Goal: Information Seeking & Learning: Learn about a topic

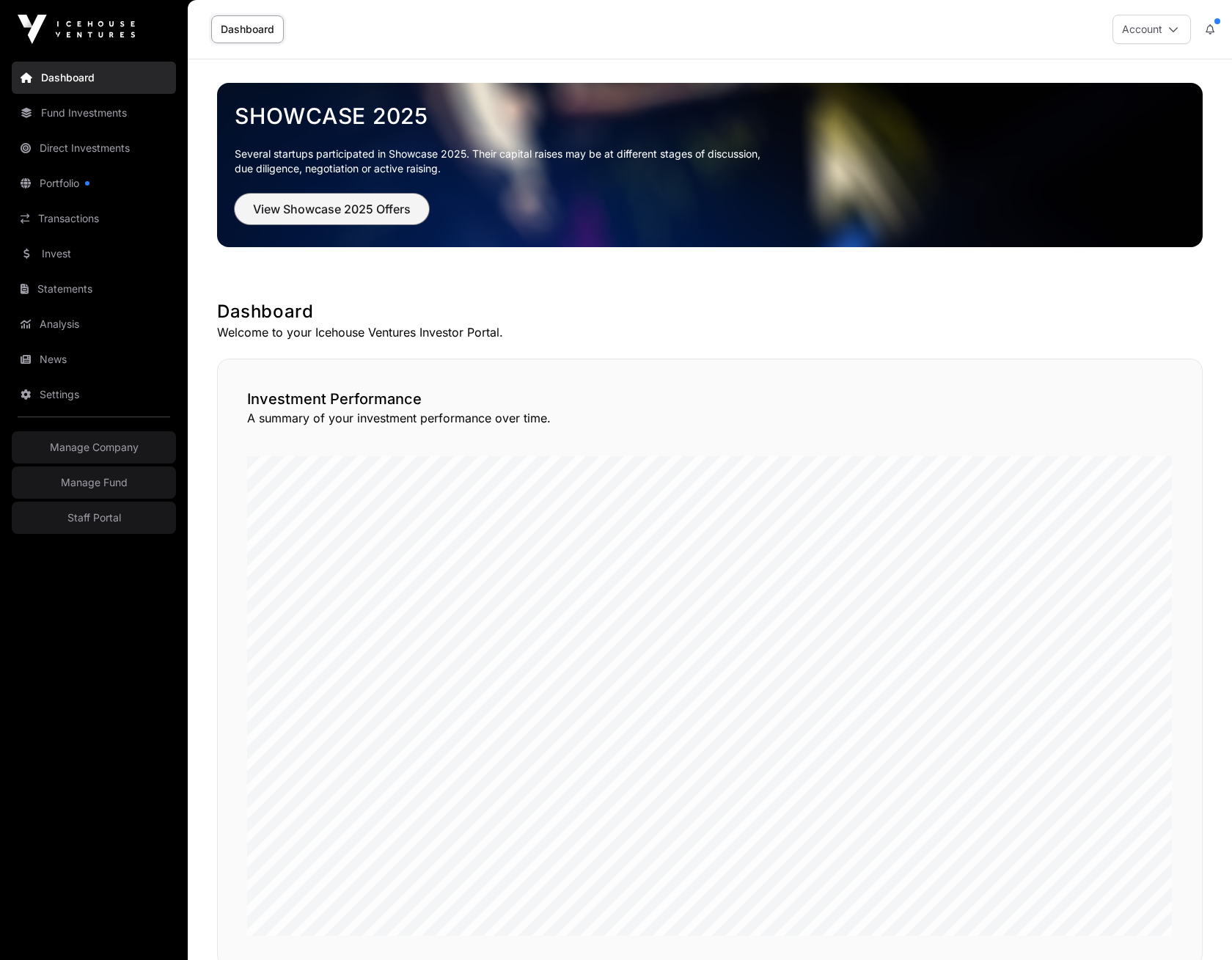
click at [282, 209] on span "View Showcase 2025 Offers" at bounding box center [332, 209] width 158 height 17
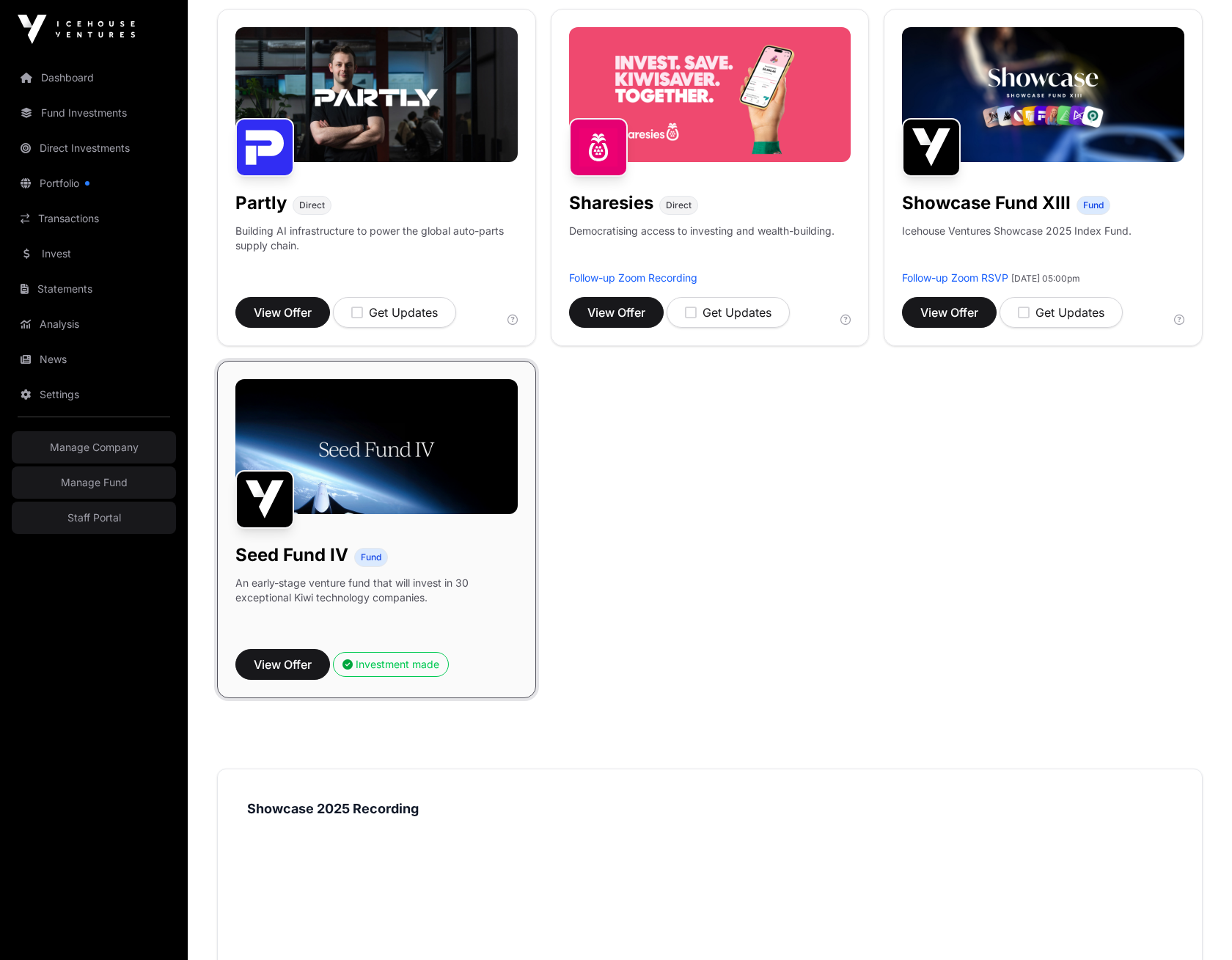
scroll to position [775, 0]
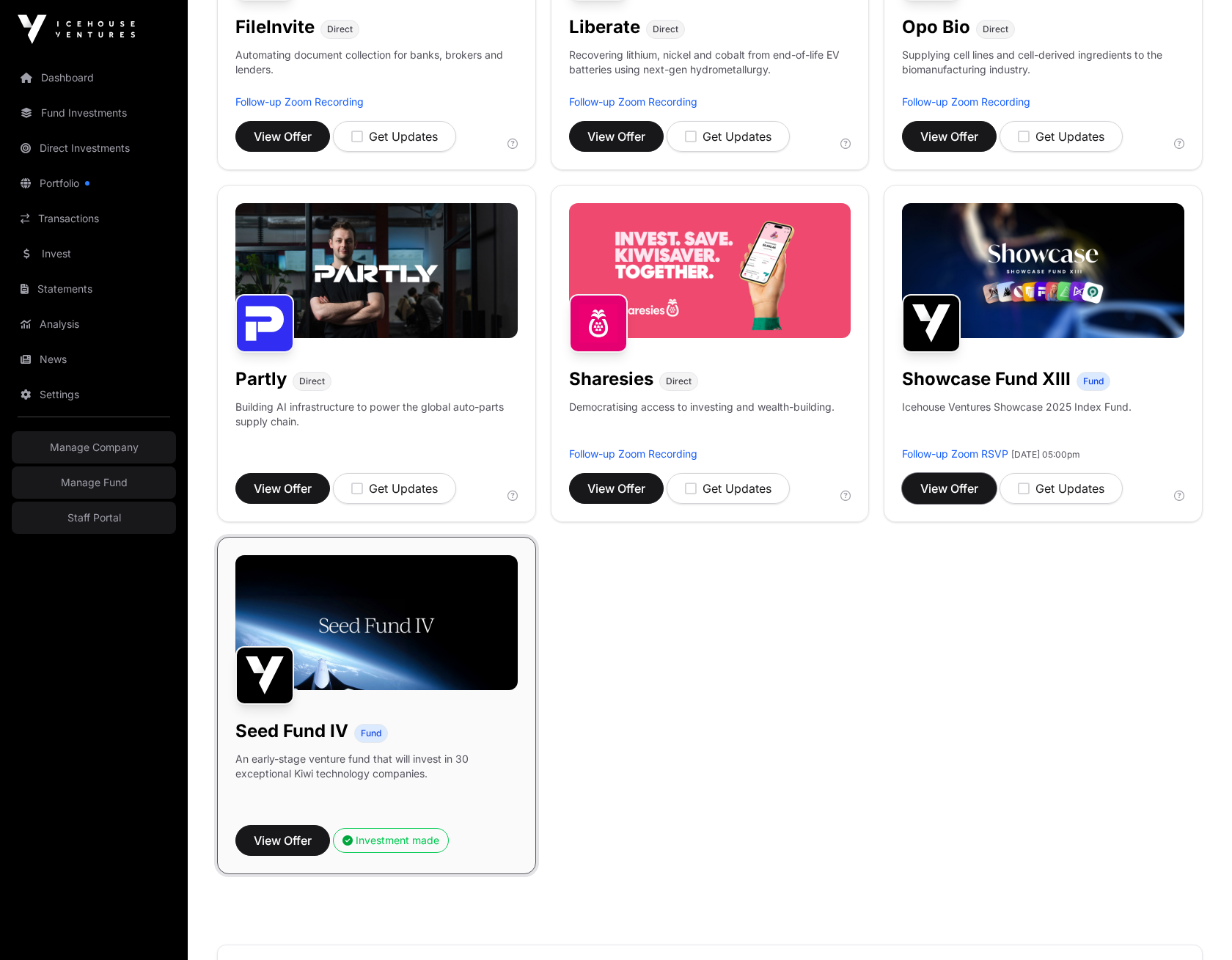
click at [948, 480] on span "View Offer" at bounding box center [949, 489] width 58 height 17
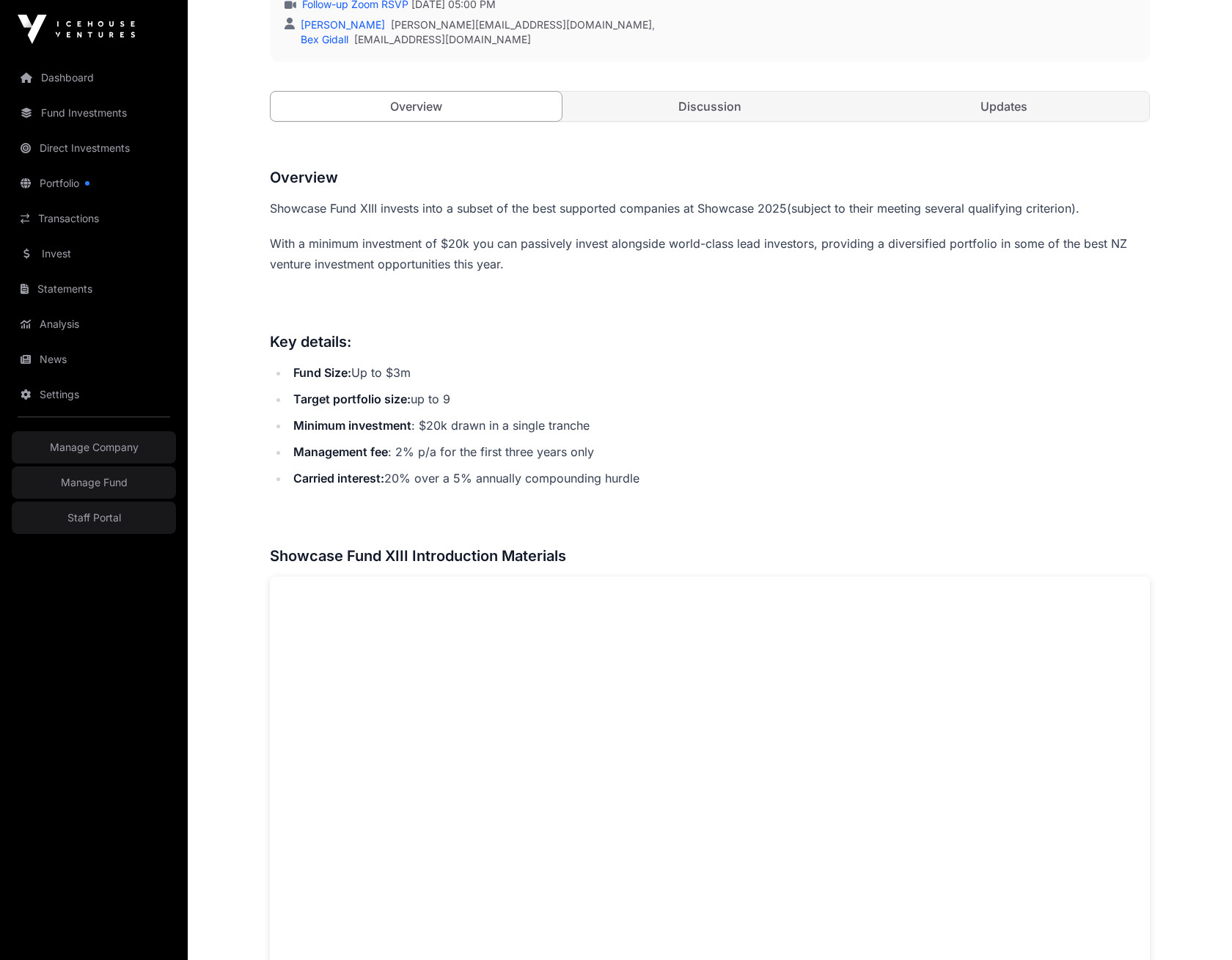
click at [1020, 113] on link "Updates" at bounding box center [1003, 106] width 291 height 30
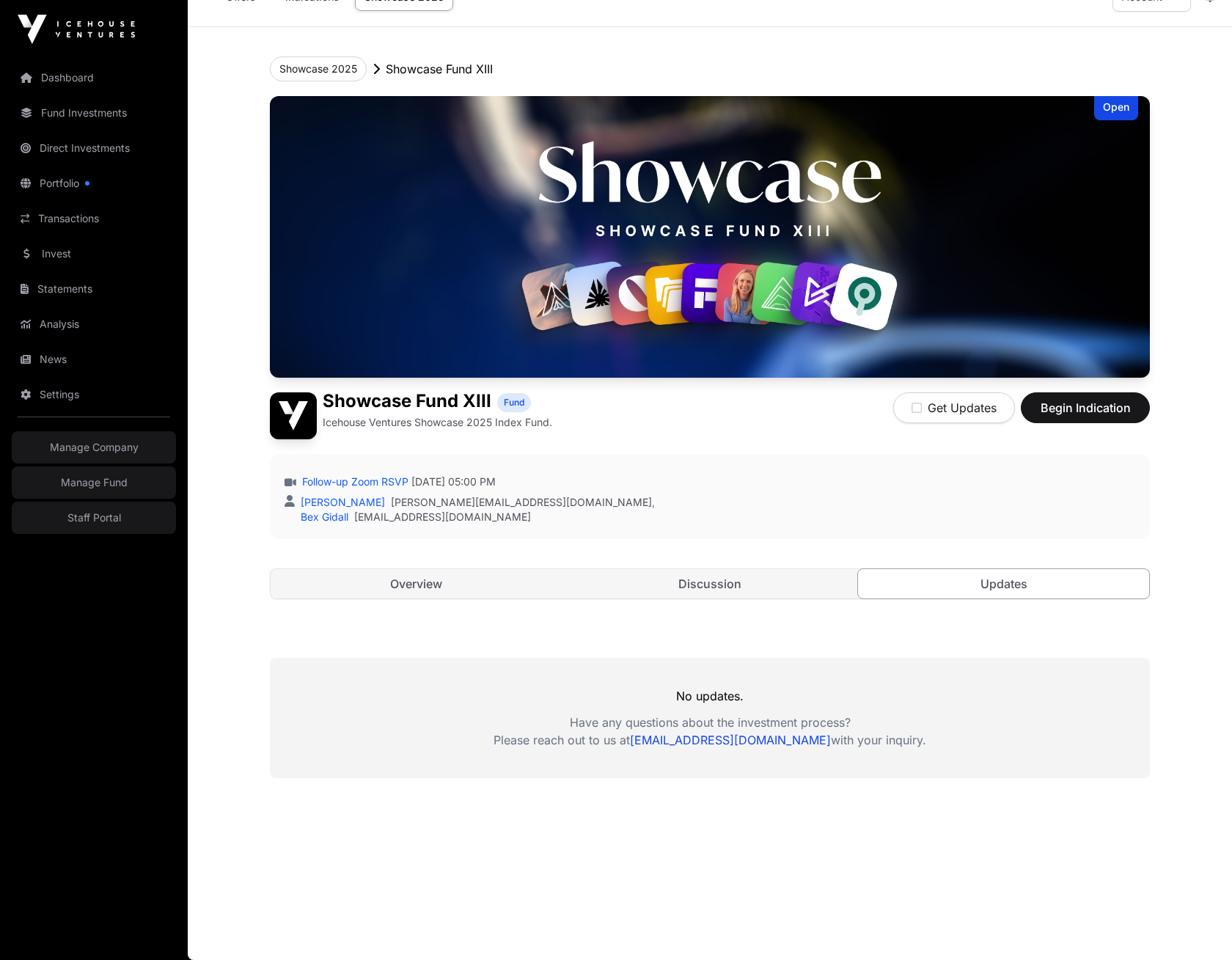
click at [444, 582] on link "Overview" at bounding box center [416, 584] width 291 height 30
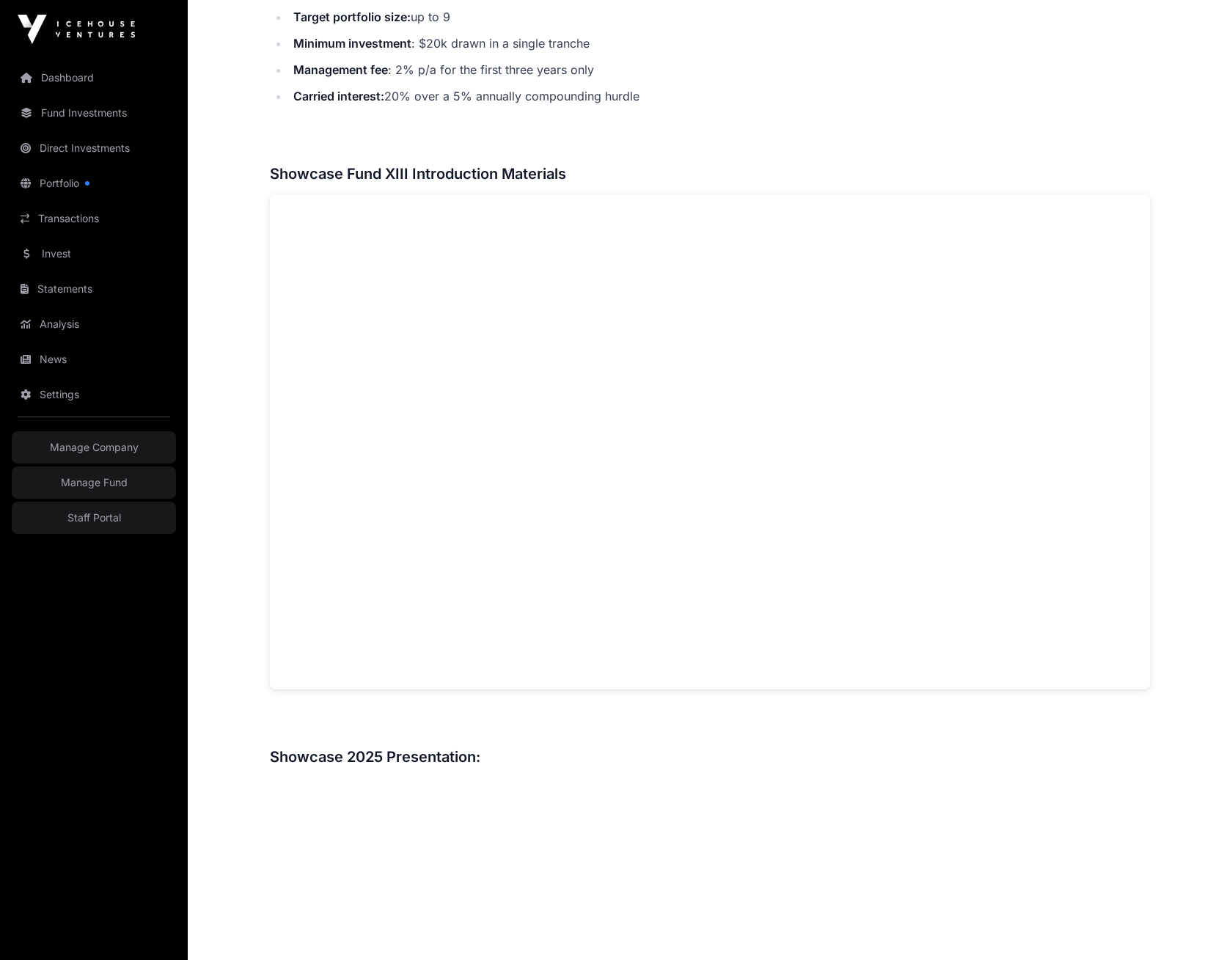
scroll to position [1061, 0]
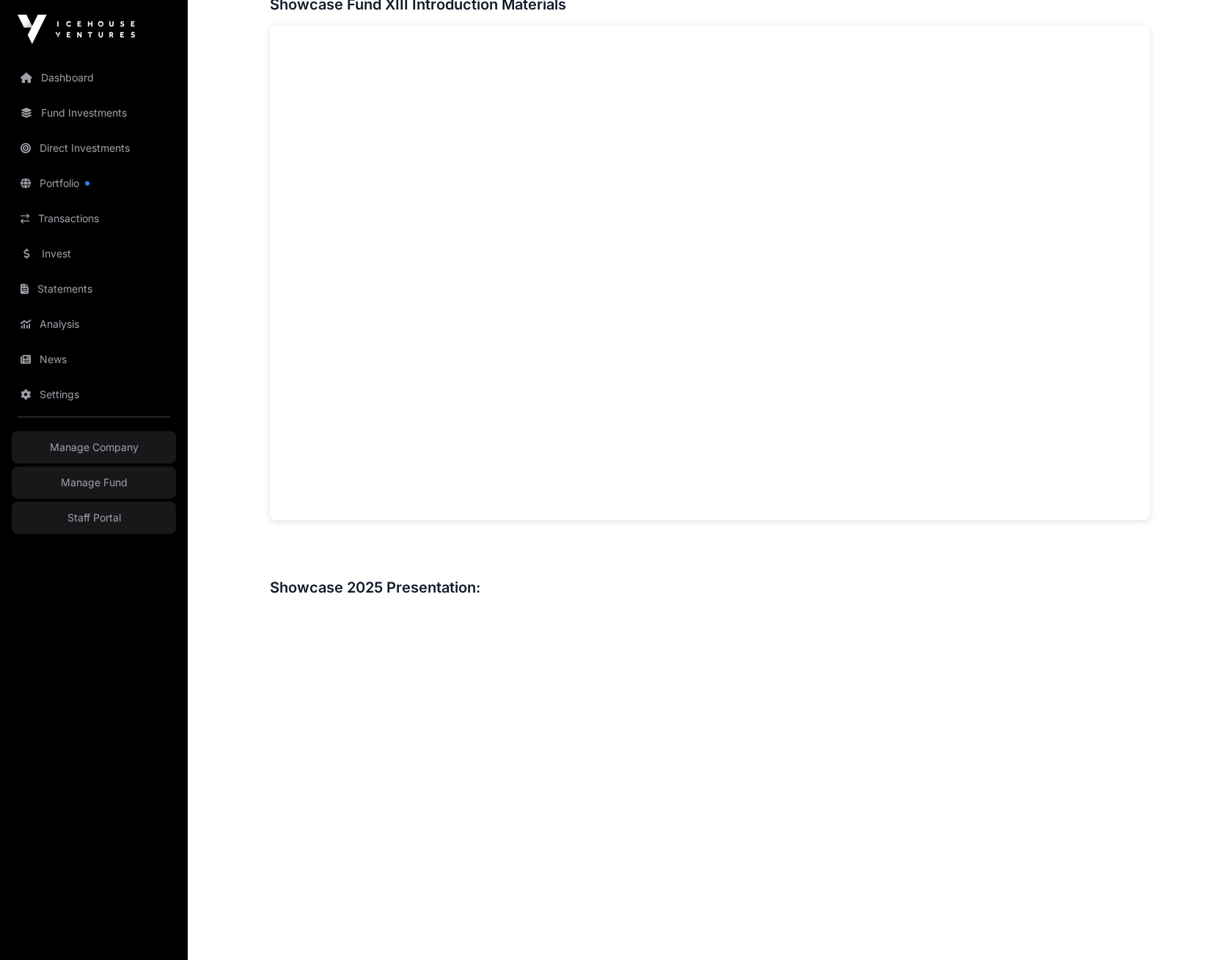
click at [94, 33] on img at bounding box center [76, 30] width 117 height 30
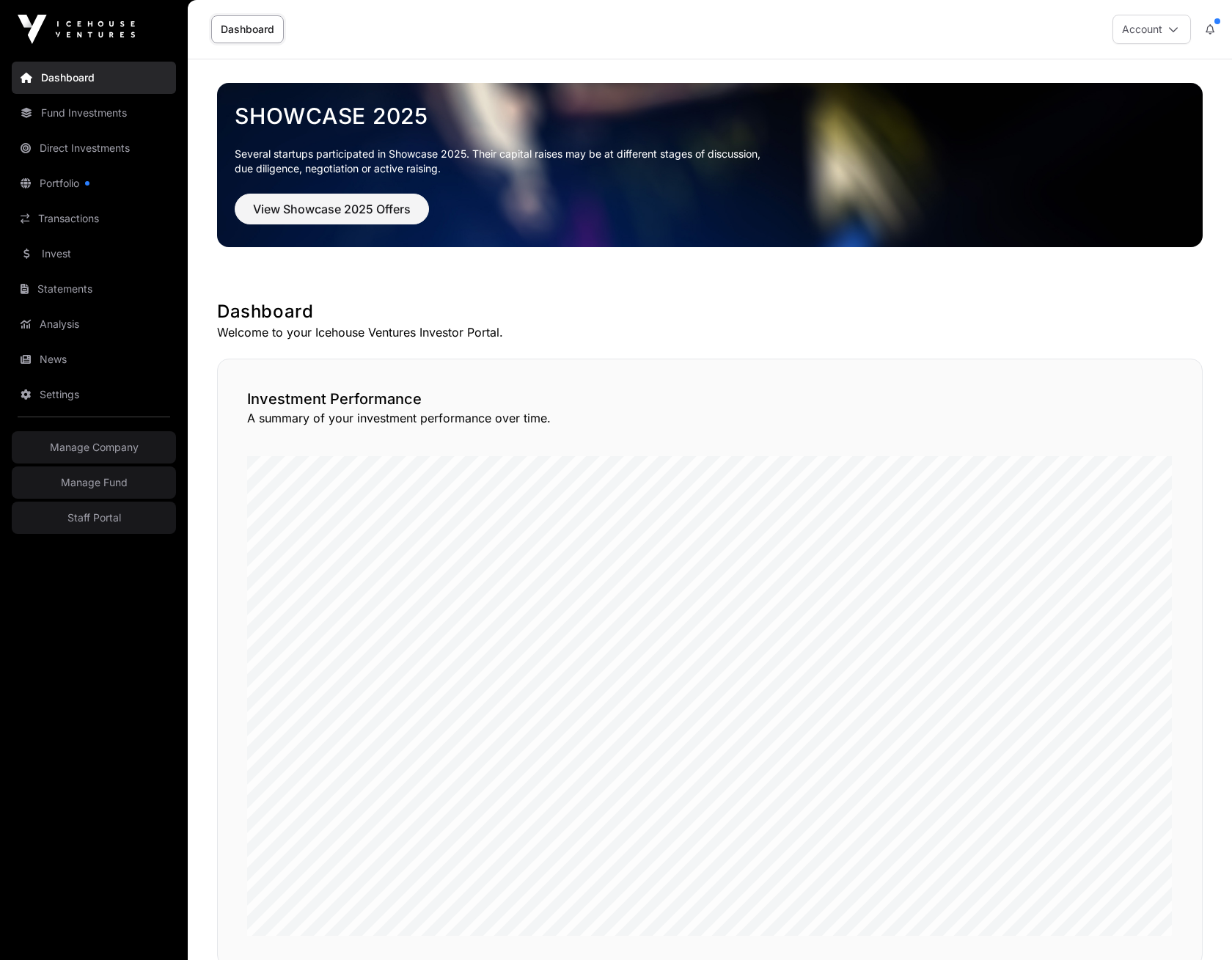
click at [308, 193] on div "Showcase 2025 Several startups participated in Showcase 2025. Their capital rai…" at bounding box center [709, 163] width 962 height 144
click at [324, 205] on span "View Showcase 2025 Offers" at bounding box center [332, 209] width 158 height 17
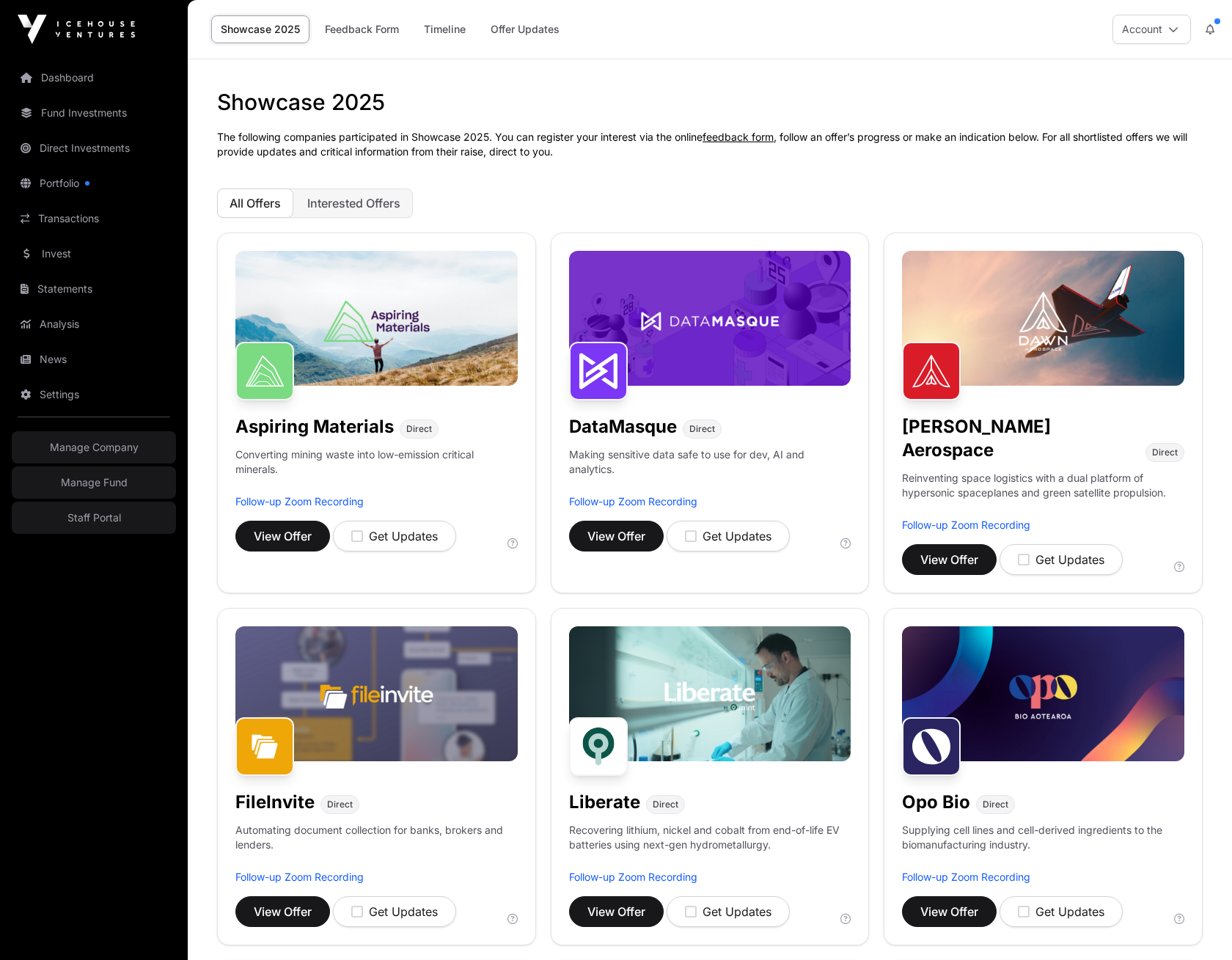
click at [76, 523] on link "Staff Portal" at bounding box center [93, 518] width 164 height 32
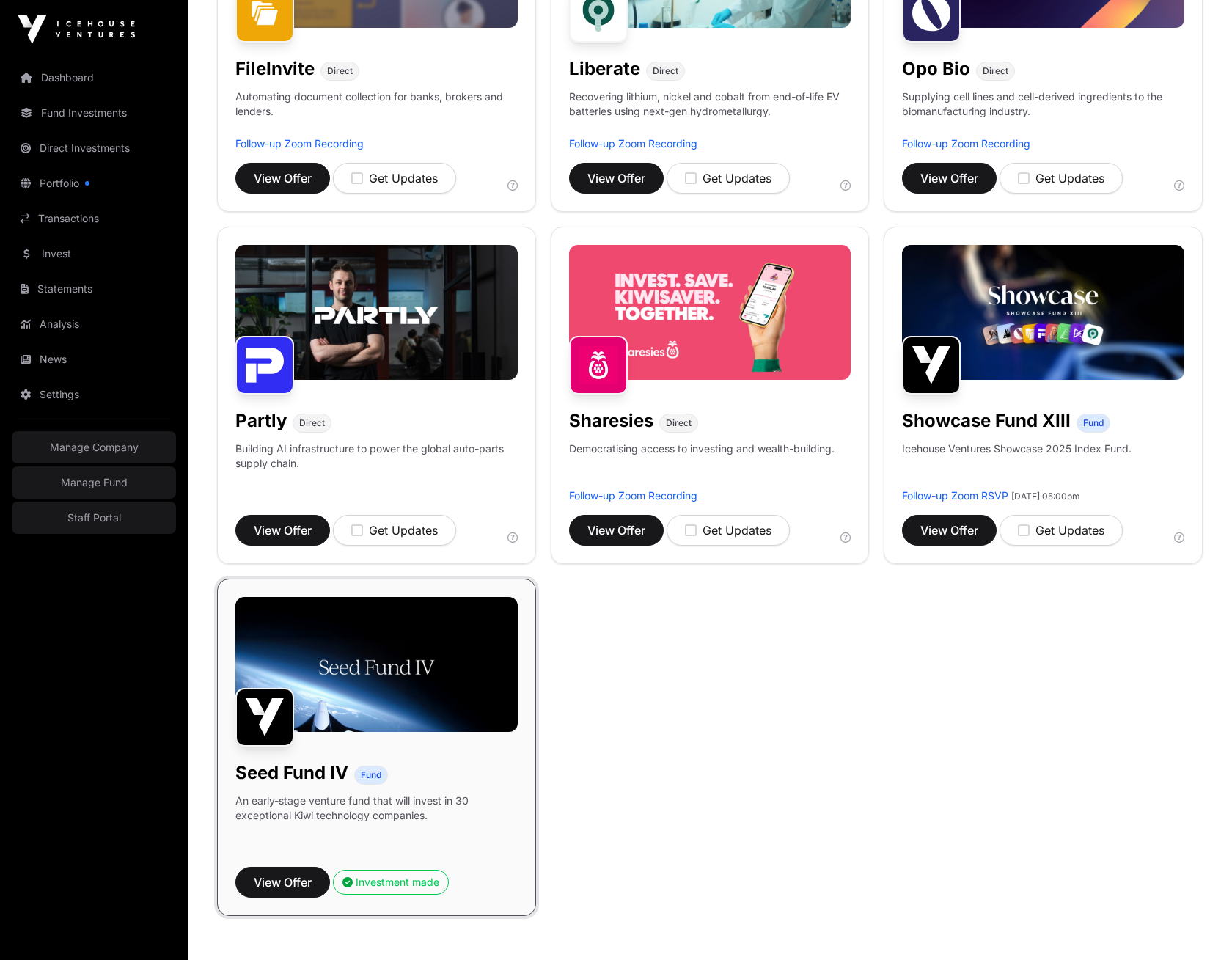
scroll to position [1009, 0]
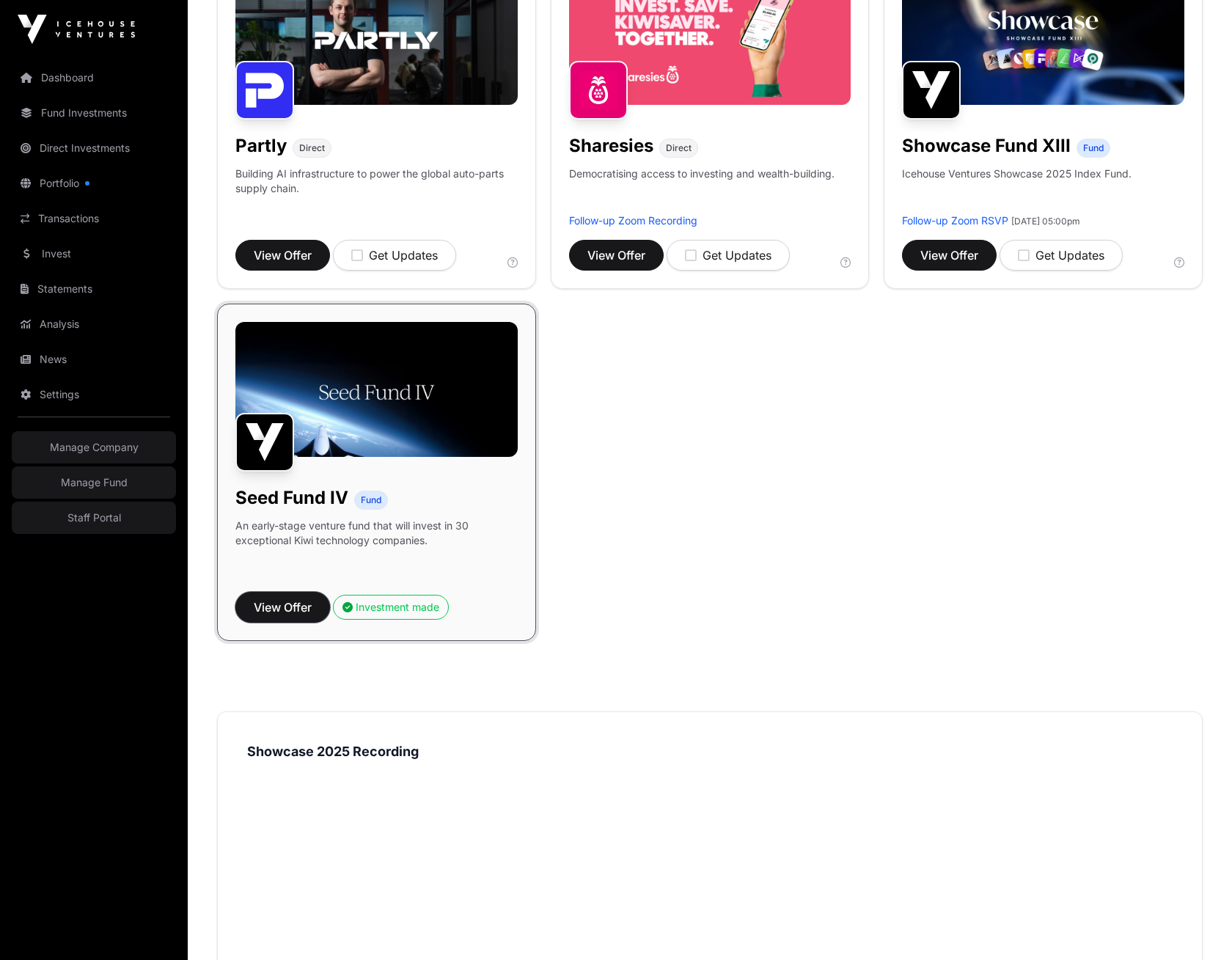
click at [276, 599] on span "View Offer" at bounding box center [283, 607] width 58 height 17
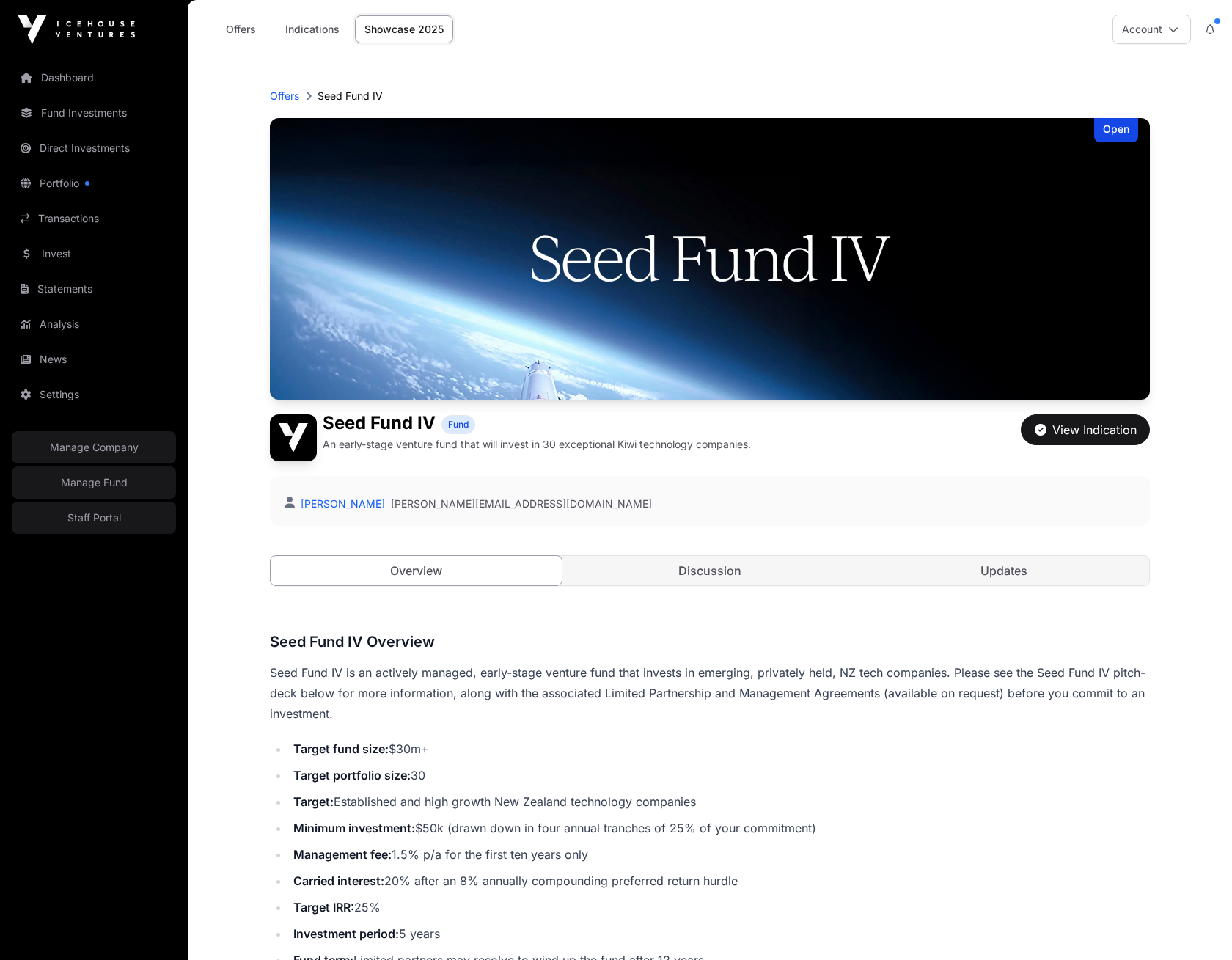
click at [92, 517] on link "Staff Portal" at bounding box center [93, 518] width 164 height 32
